Goal: Task Accomplishment & Management: Use online tool/utility

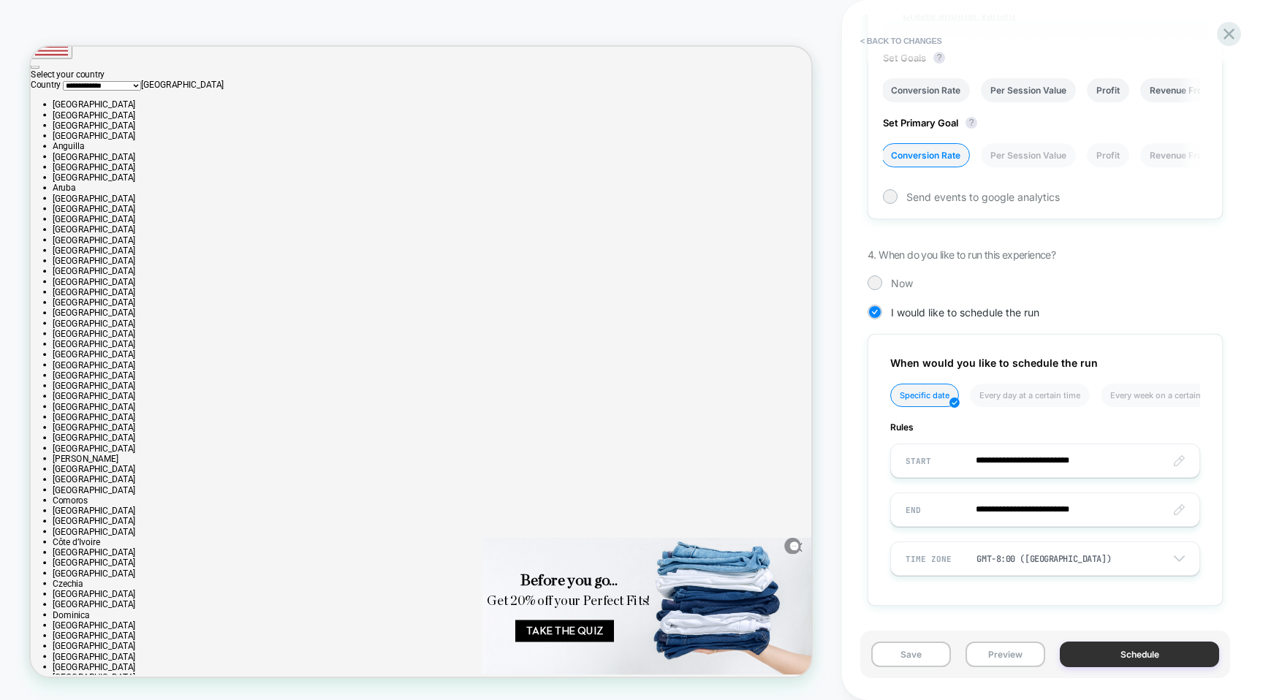
click at [1118, 655] on button "Schedule" at bounding box center [1139, 655] width 159 height 26
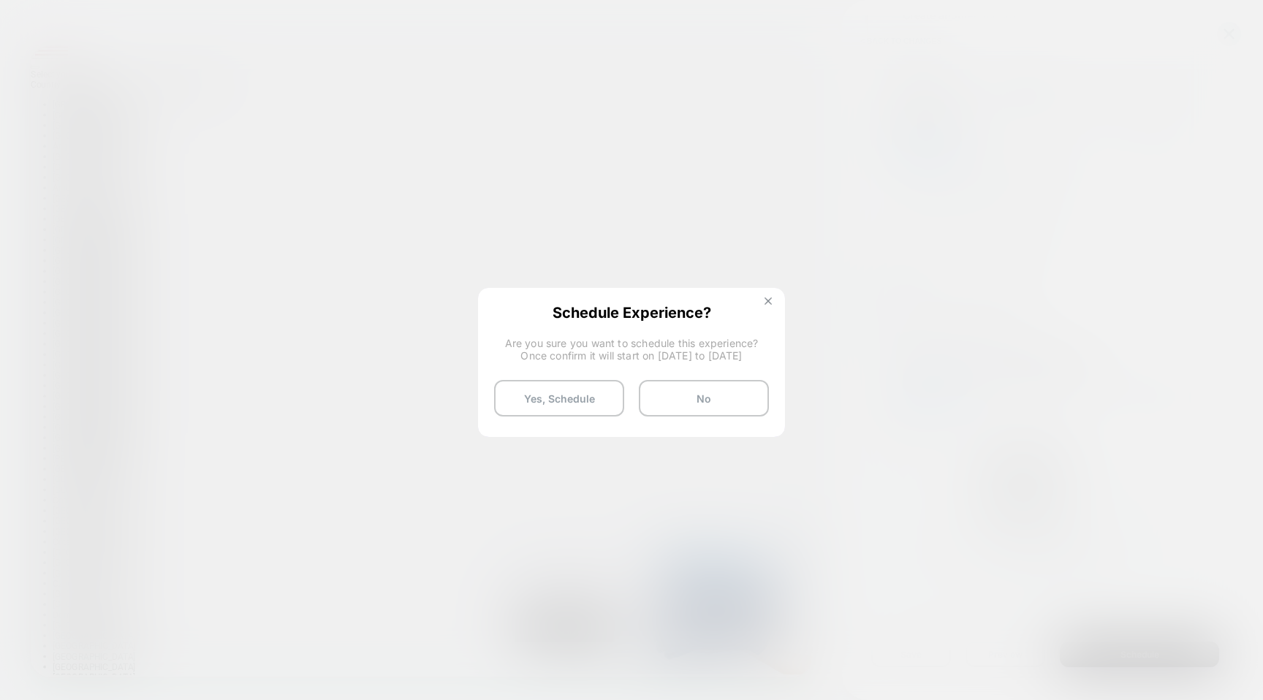
click at [767, 302] on img at bounding box center [767, 300] width 7 height 7
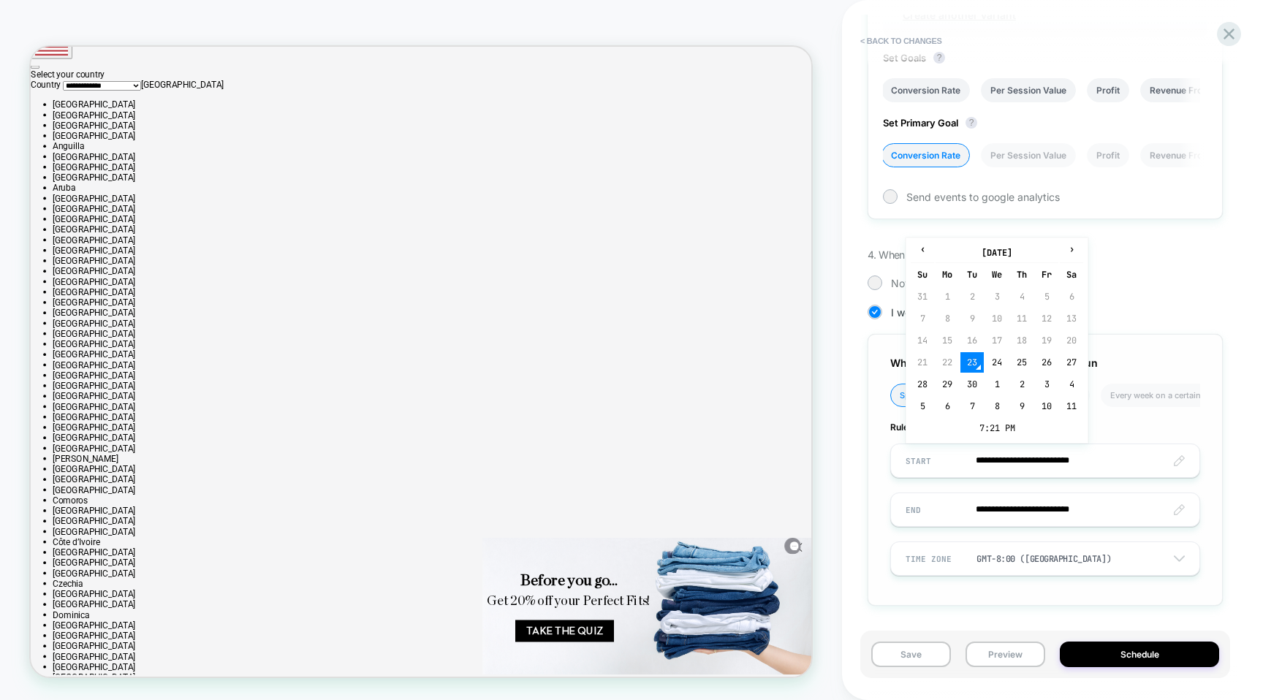
click at [1008, 457] on input "**********" at bounding box center [1045, 461] width 308 height 34
click at [1014, 365] on td "25" at bounding box center [1021, 362] width 23 height 20
click at [1077, 460] on input "**********" at bounding box center [1045, 461] width 308 height 34
click at [984, 428] on td "7:21 PM" at bounding box center [997, 428] width 172 height 20
click at [967, 378] on span "▲" at bounding box center [965, 376] width 29 height 29
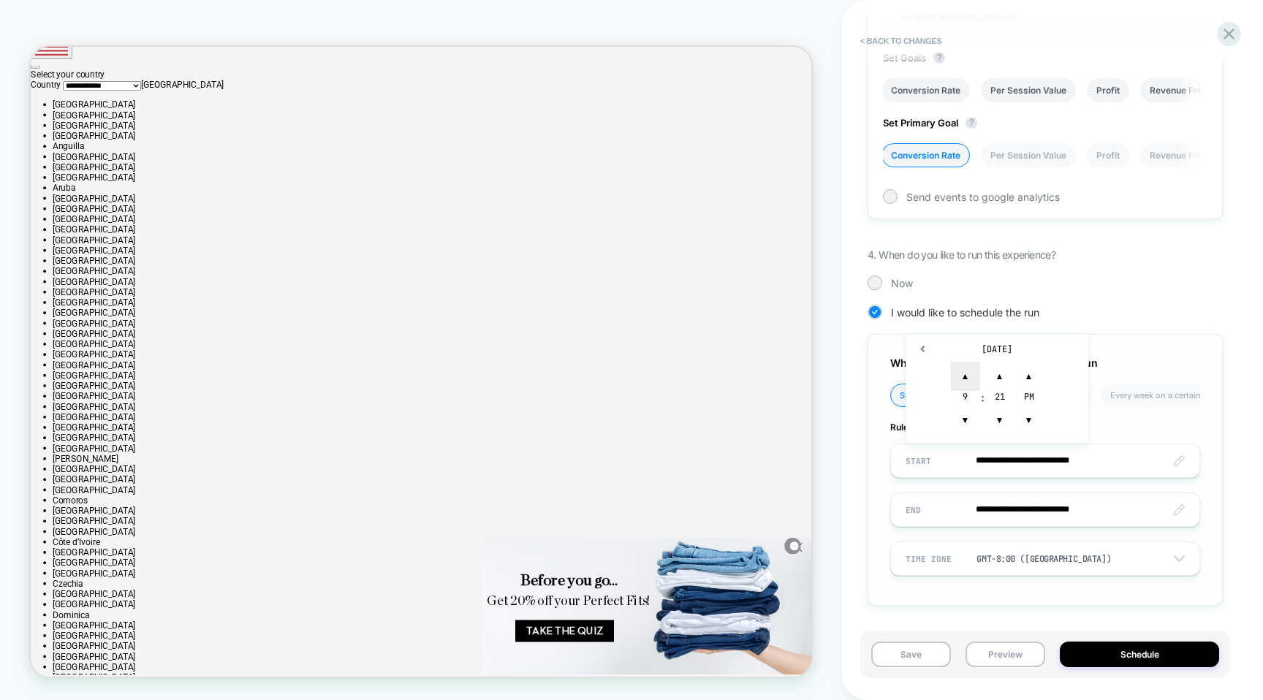
click at [967, 378] on span "▲" at bounding box center [965, 376] width 29 height 29
click at [998, 431] on span "▼" at bounding box center [999, 420] width 29 height 29
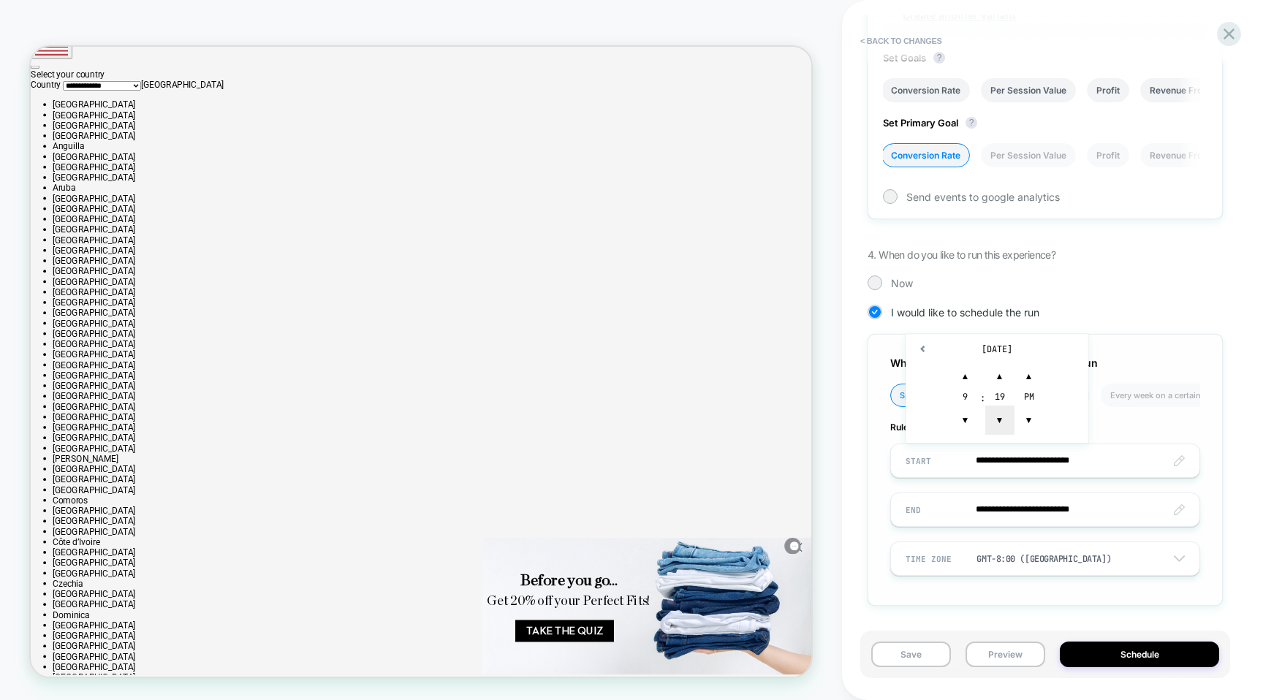
click at [998, 431] on span "▼" at bounding box center [999, 420] width 29 height 29
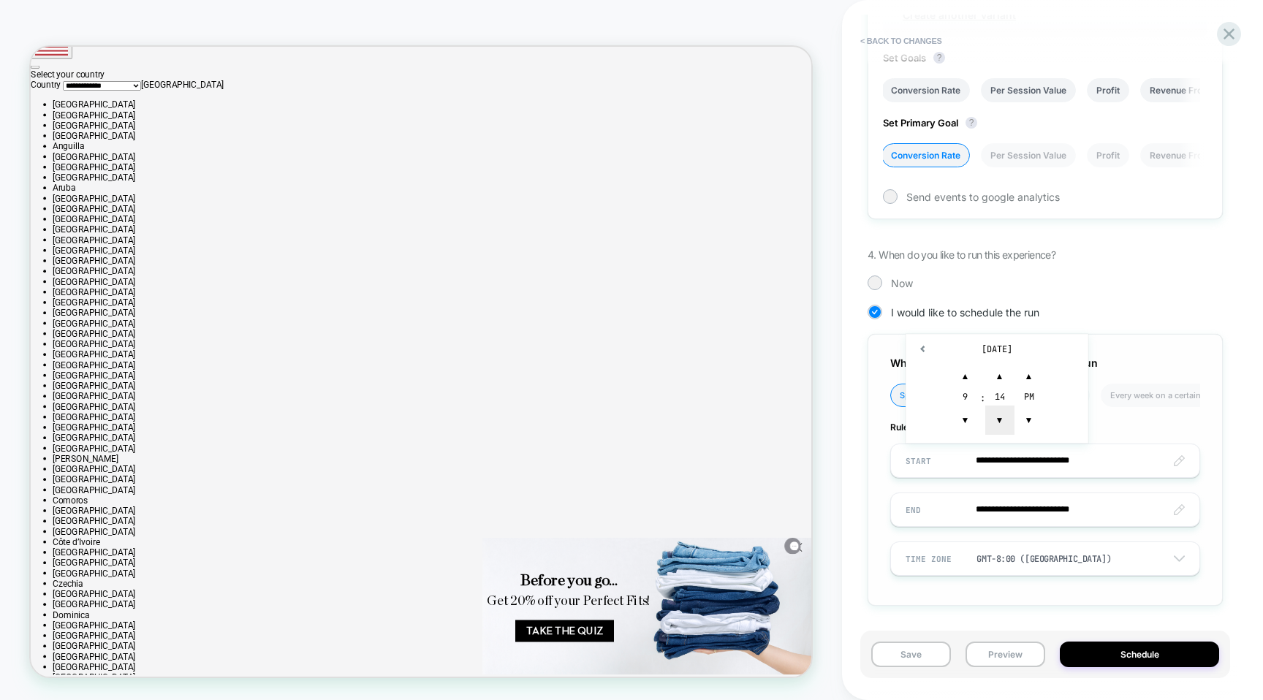
click at [998, 431] on span "▼" at bounding box center [999, 420] width 29 height 29
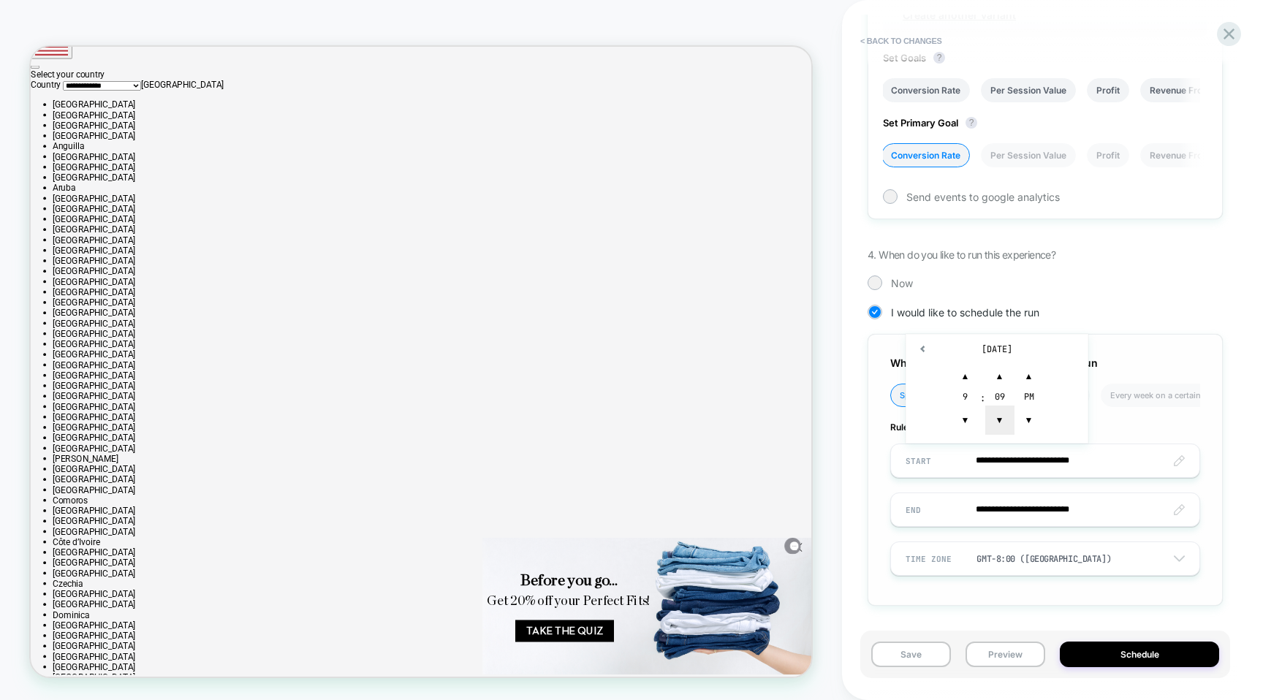
click at [998, 431] on span "▼" at bounding box center [999, 420] width 29 height 29
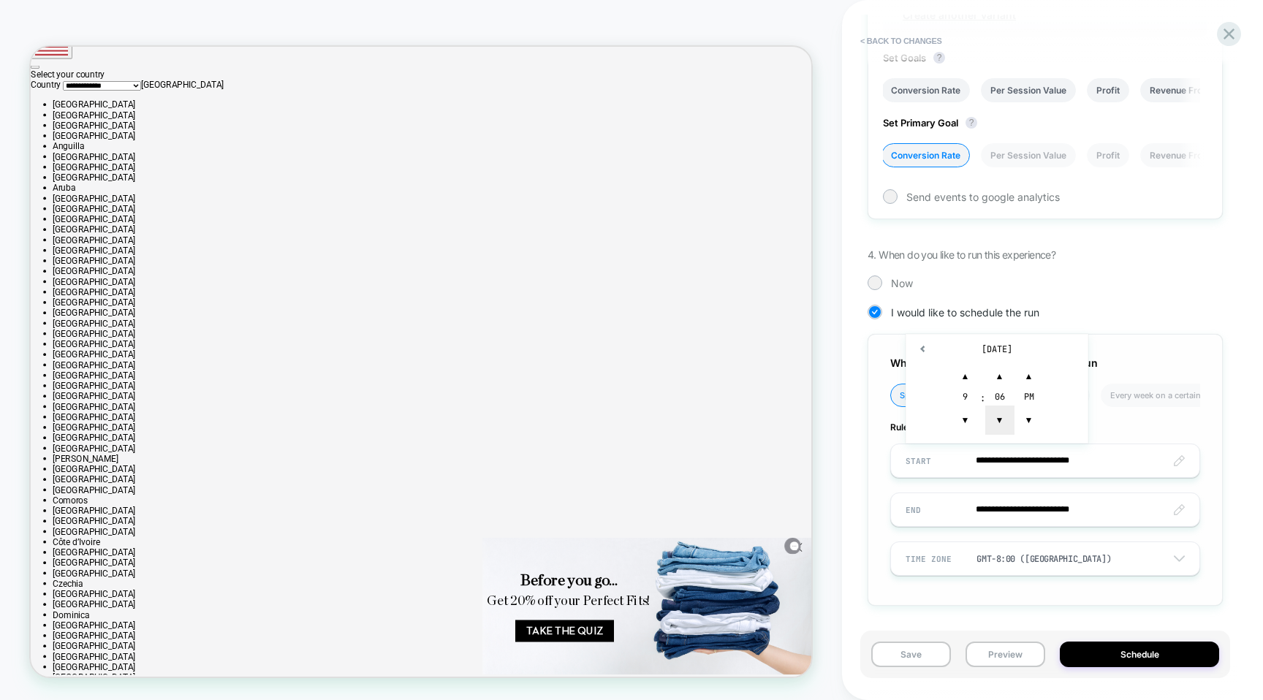
click at [998, 431] on span "▼" at bounding box center [999, 420] width 29 height 29
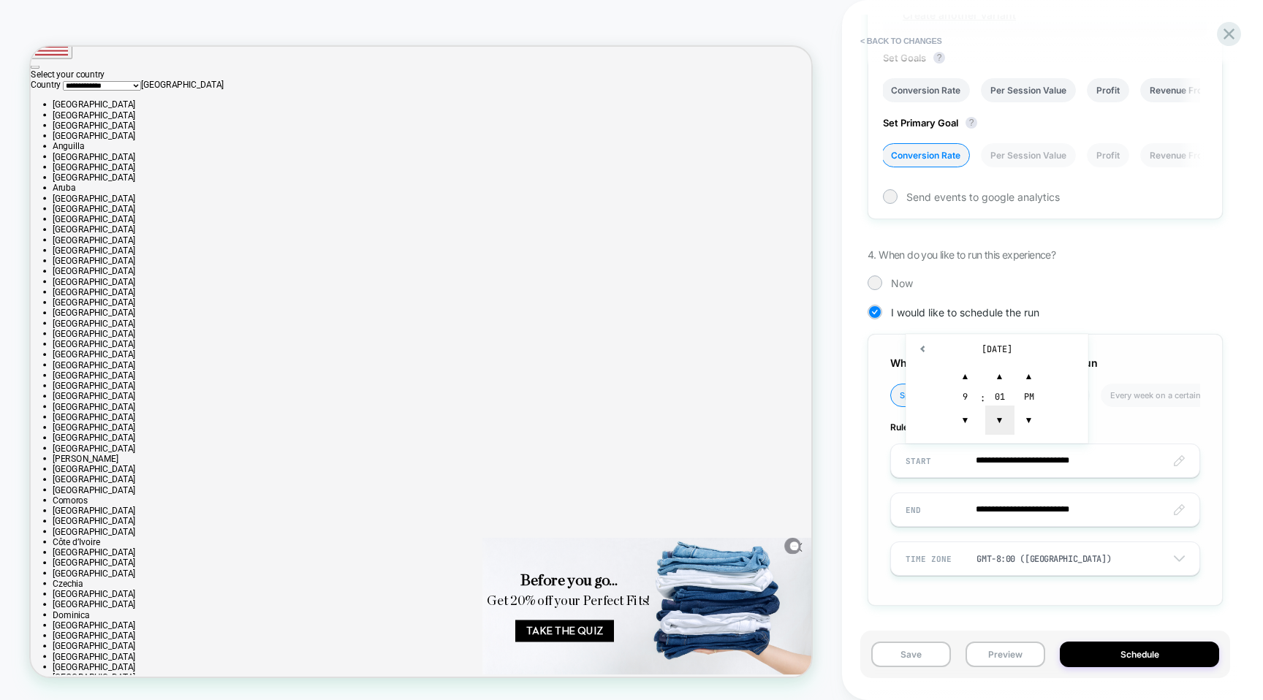
click at [998, 431] on span "▼" at bounding box center [999, 420] width 29 height 29
type input "**********"
click at [1106, 618] on div "**********" at bounding box center [1045, 74] width 355 height 1108
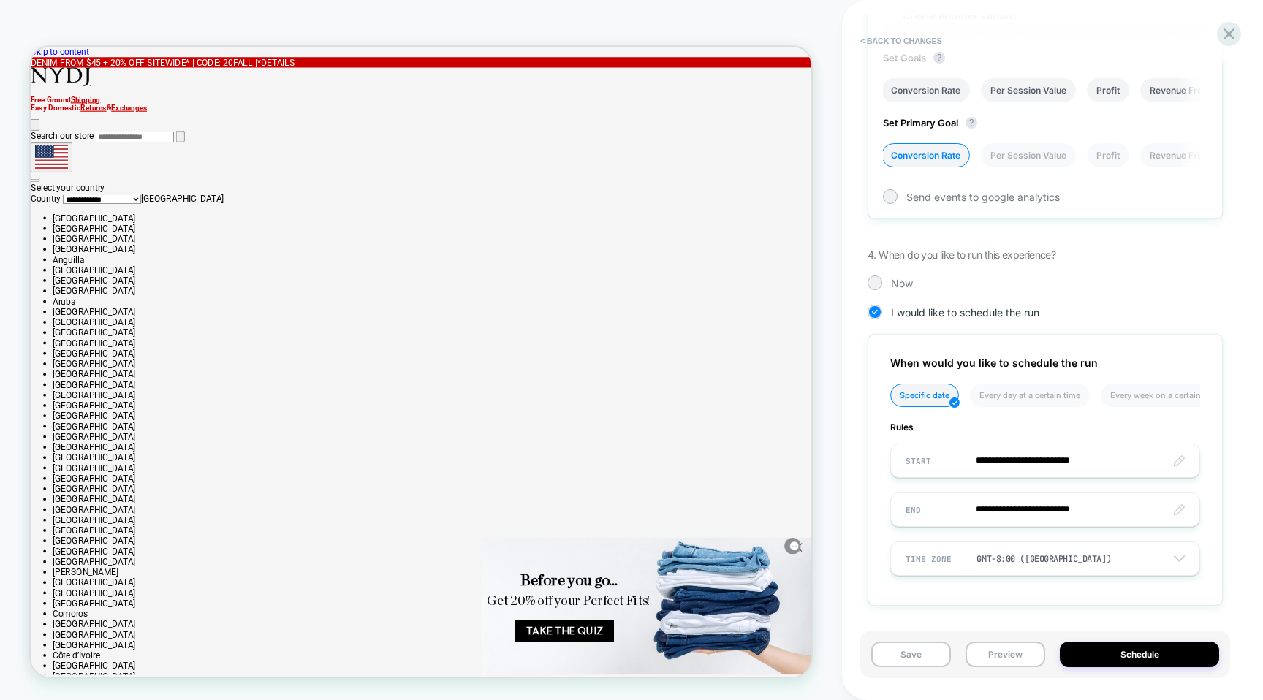
click at [1111, 668] on div "Save Preview Schedule" at bounding box center [1045, 655] width 370 height 48
click at [1111, 662] on button "Schedule" at bounding box center [1139, 655] width 159 height 26
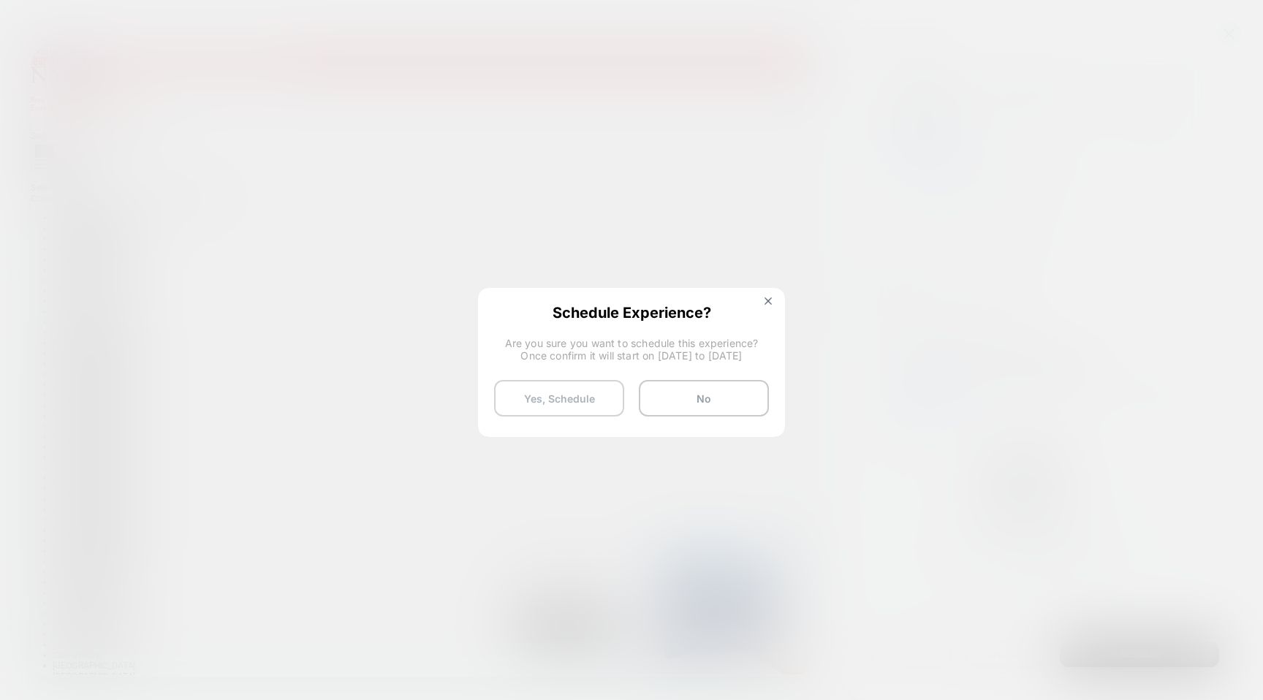
click at [544, 398] on button "Yes, Schedule" at bounding box center [559, 398] width 130 height 37
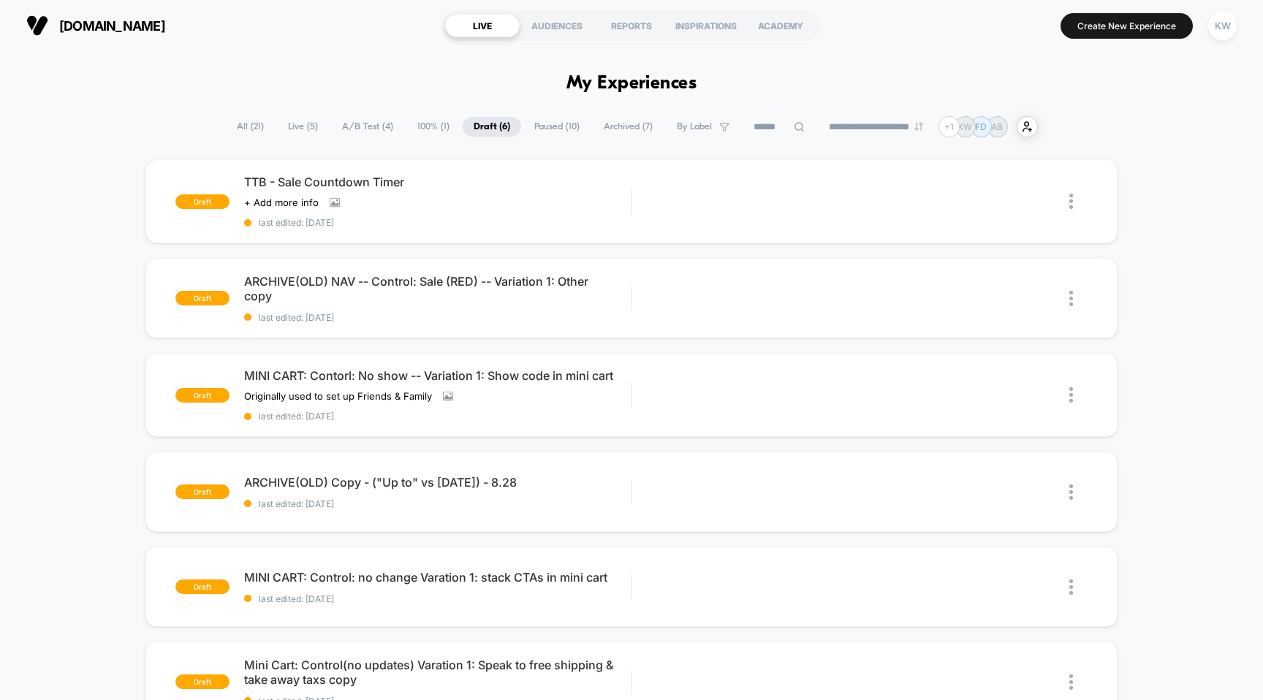
click at [248, 118] on span "All ( 21 )" at bounding box center [250, 127] width 49 height 20
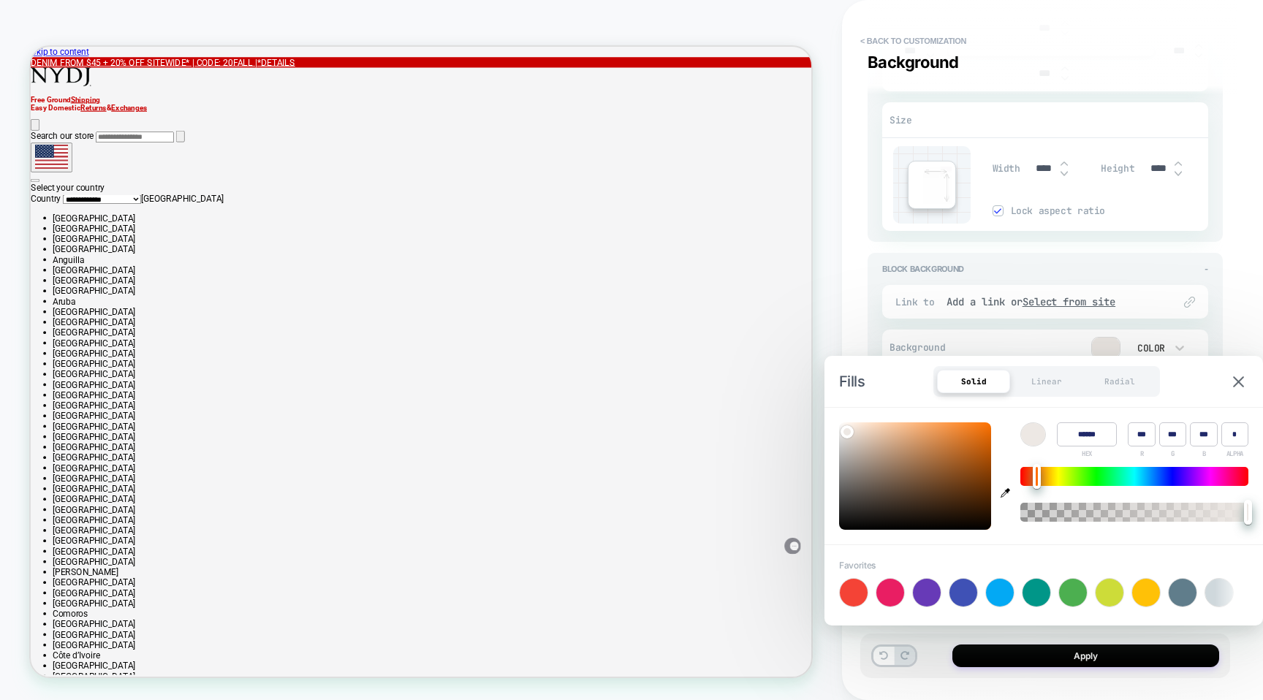
click at [944, 665] on div "Apply" at bounding box center [1045, 656] width 370 height 45
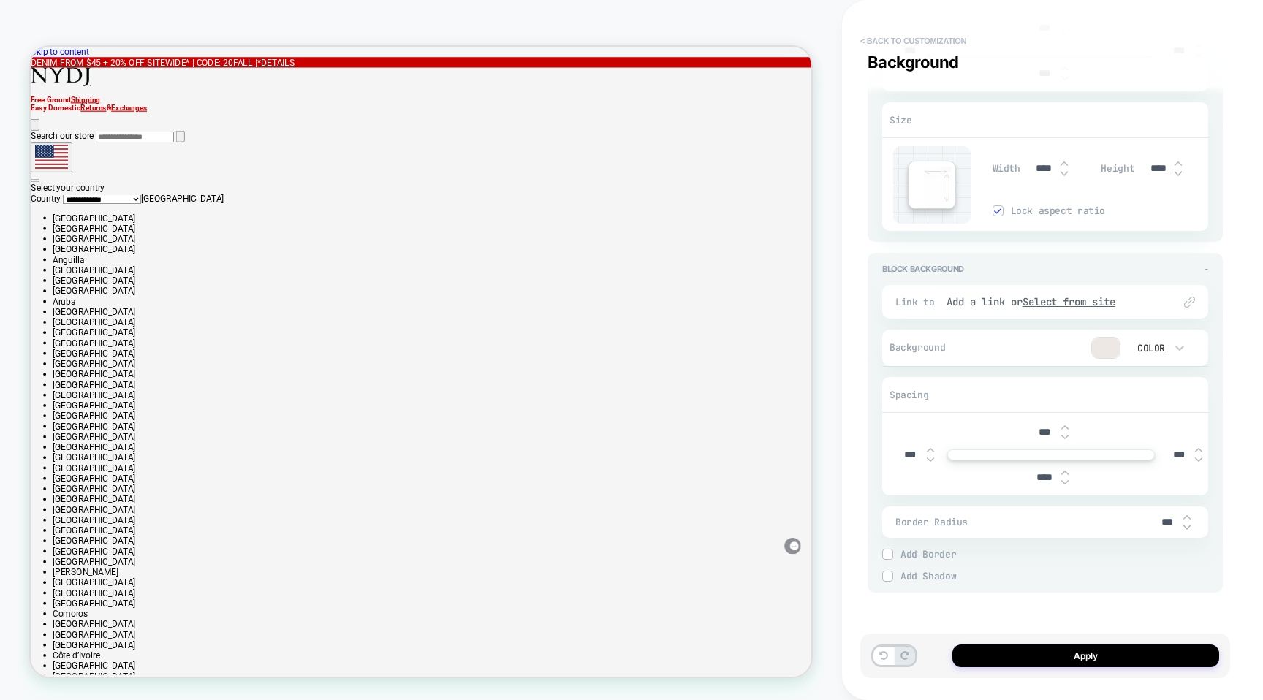
click at [914, 36] on button "< Back to customization" at bounding box center [913, 40] width 121 height 23
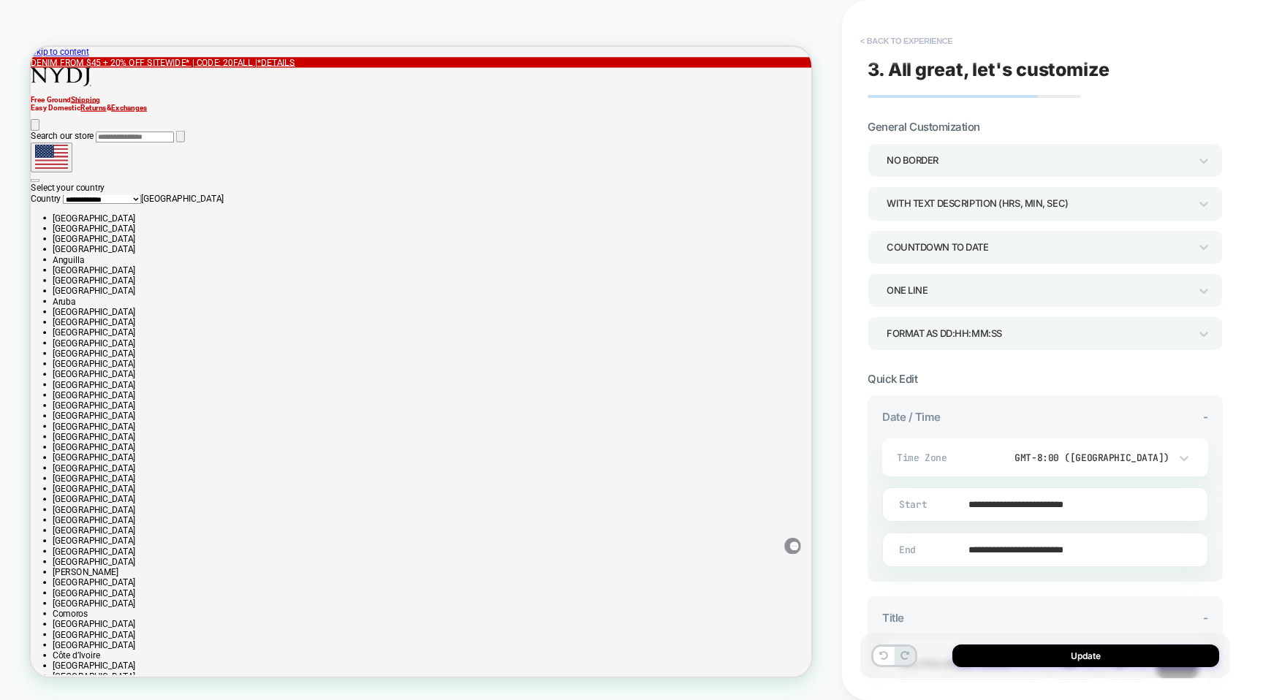
click at [917, 39] on button "< Back to experience" at bounding box center [906, 40] width 107 height 23
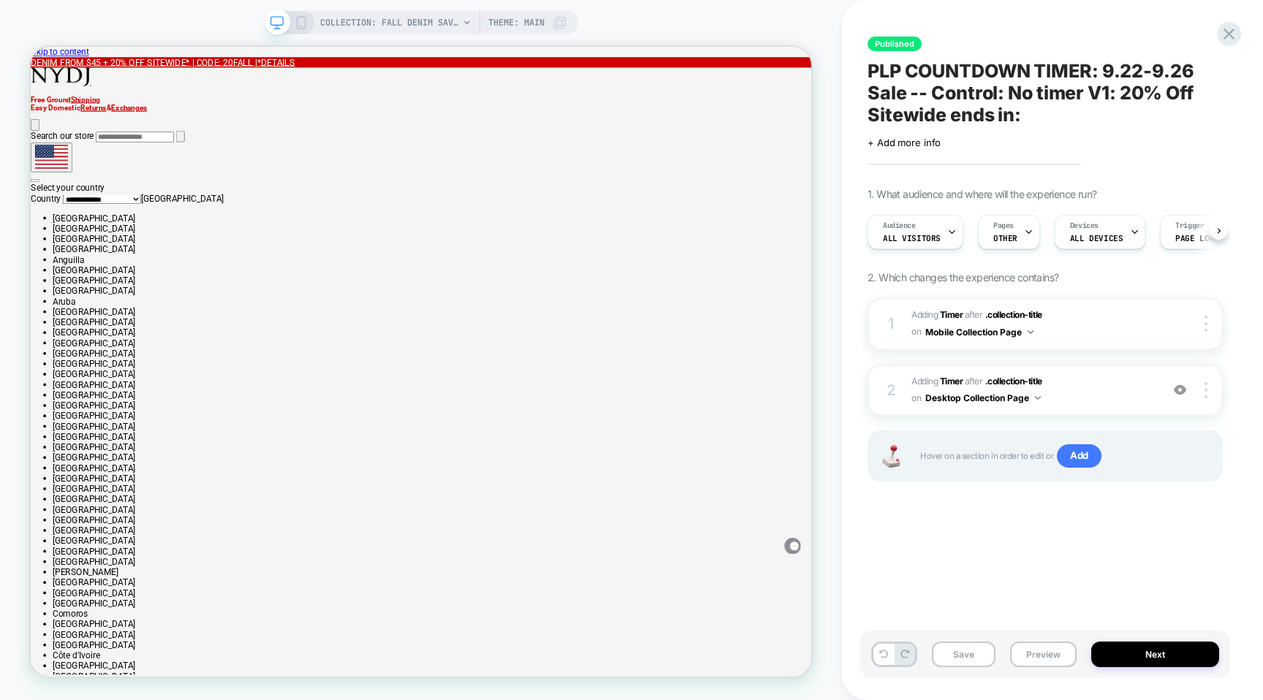
scroll to position [0, 1]
click at [1229, 39] on icon at bounding box center [1229, 34] width 20 height 20
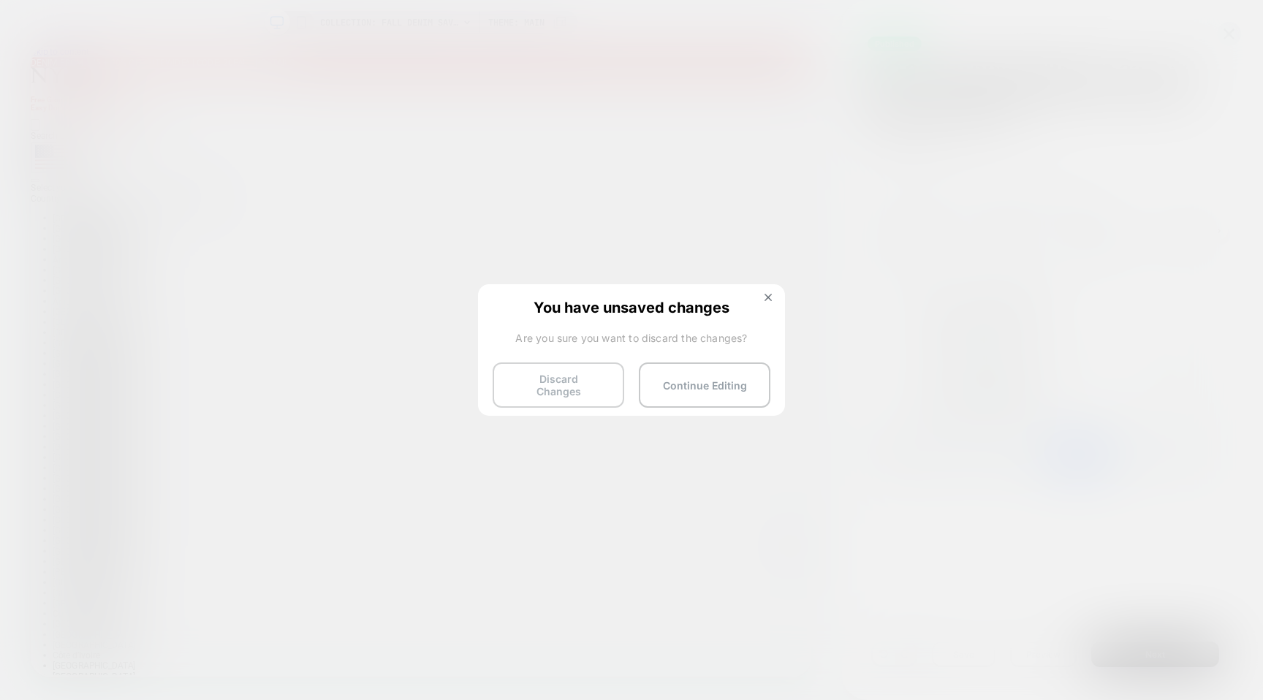
click at [588, 392] on button "Discard Changes" at bounding box center [559, 385] width 132 height 45
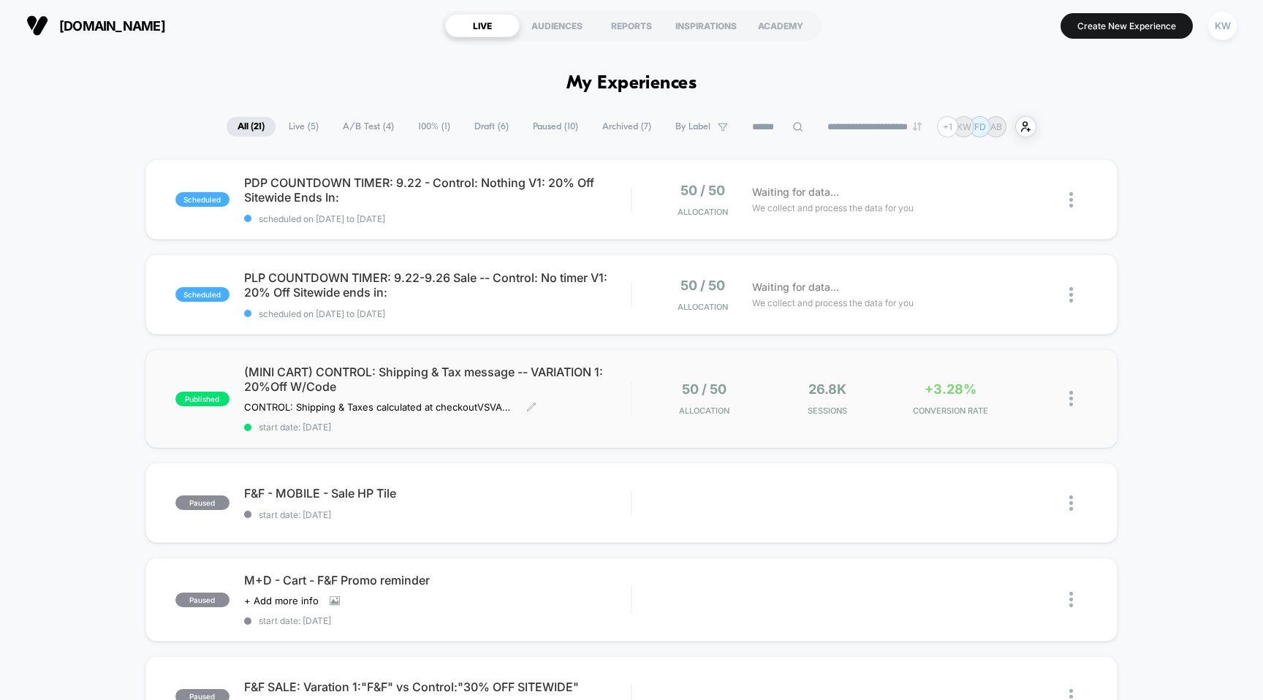
click at [450, 392] on span "(MINI CART) CONTROL: Shipping & Tax message -- VARIATION 1: 20%Off W/Code" at bounding box center [437, 379] width 387 height 29
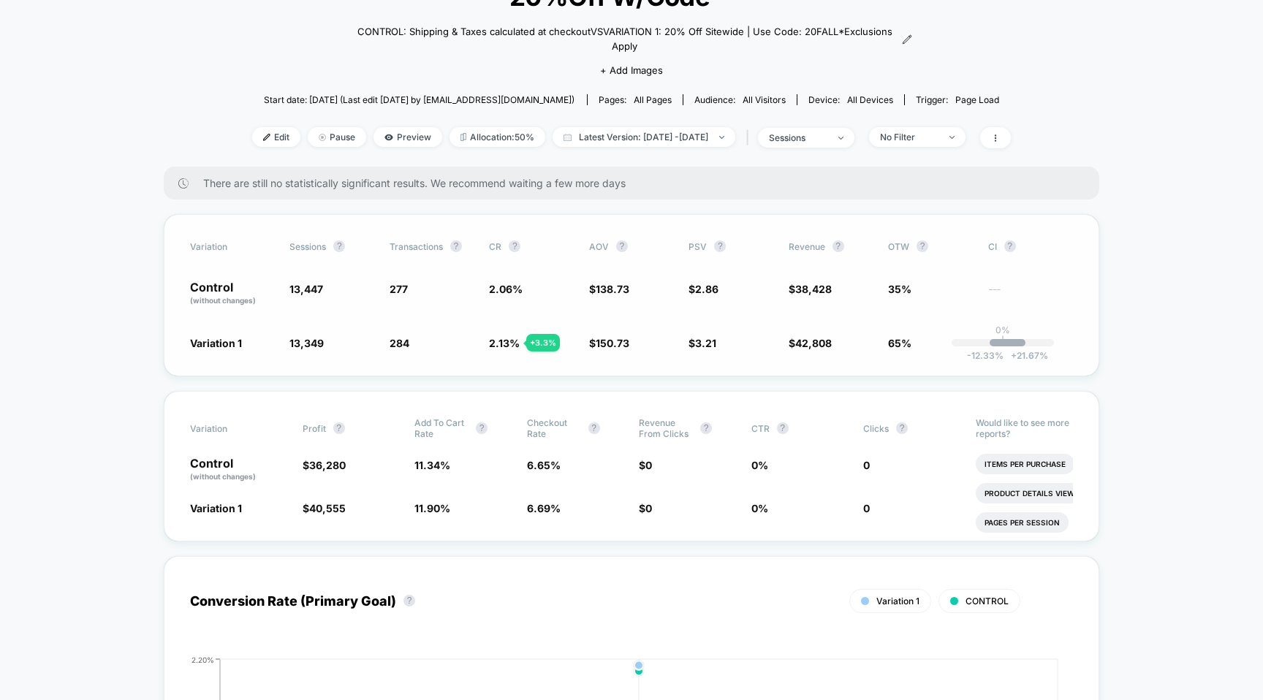
scroll to position [152, 0]
